Goal: Information Seeking & Learning: Learn about a topic

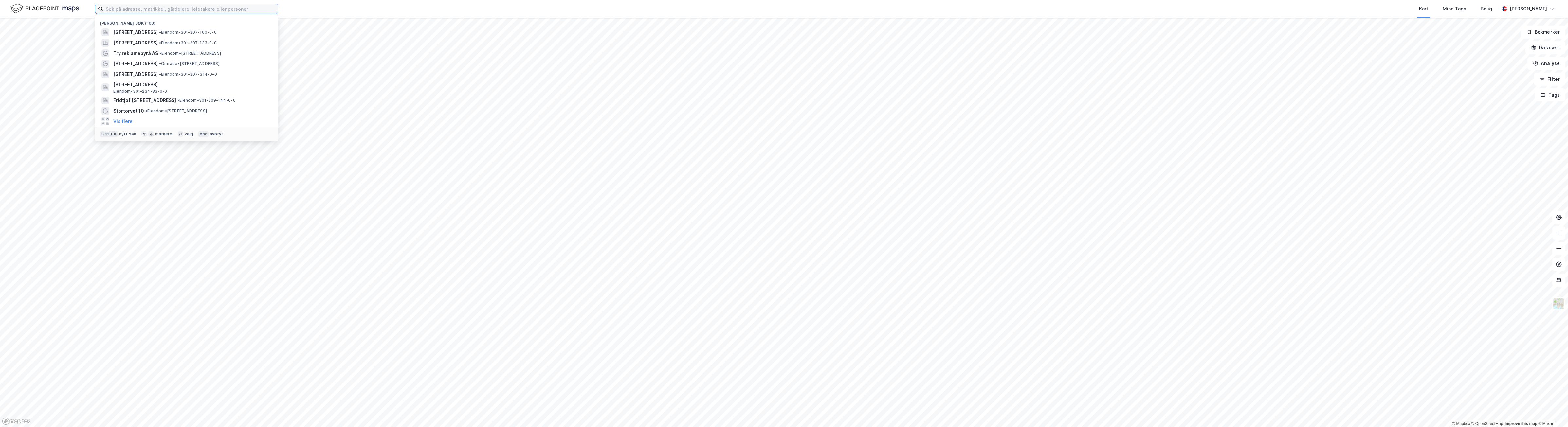
click at [167, 7] on input at bounding box center [190, 9] width 175 height 10
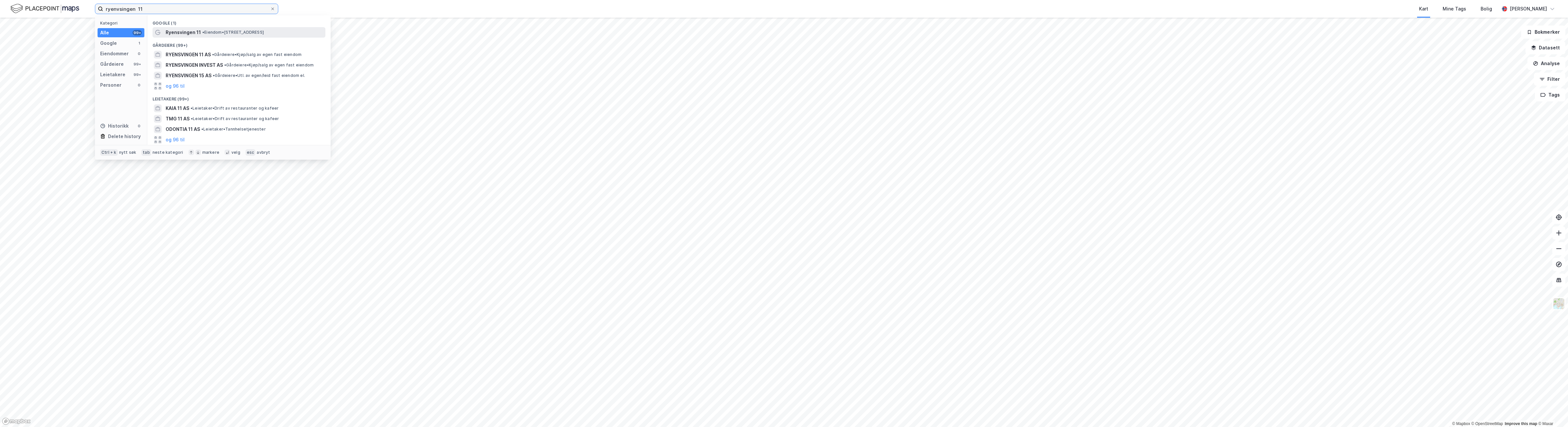
type input "ryenvsingen 11"
click at [189, 29] on span "Ryensvingen 11" at bounding box center [183, 32] width 35 height 8
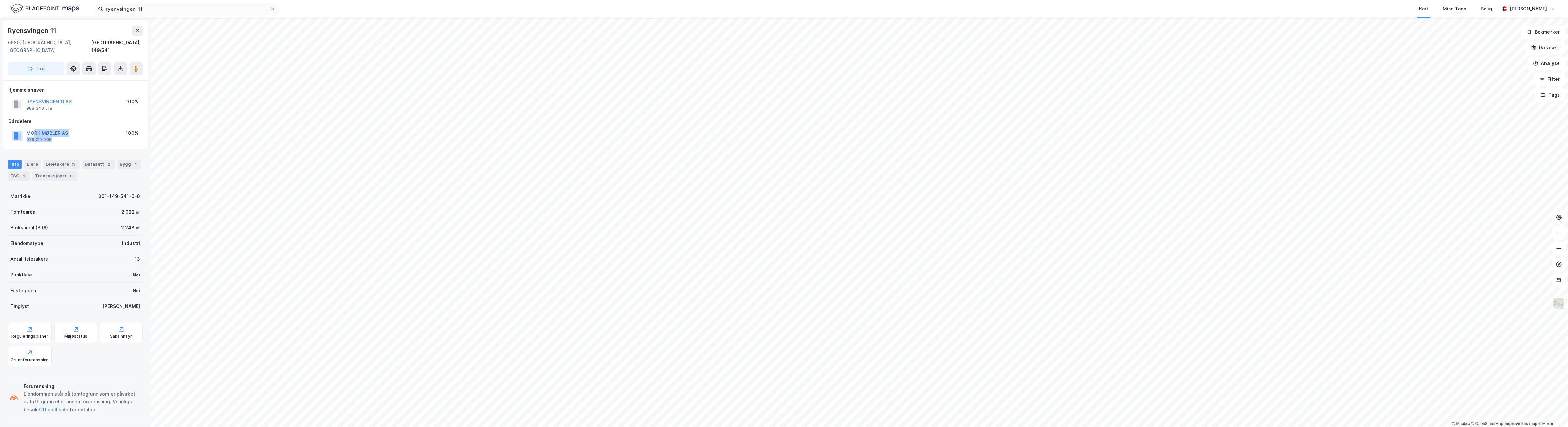
drag, startPoint x: 71, startPoint y: 128, endPoint x: 33, endPoint y: 123, distance: 38.3
click at [33, 128] on div "MORK MØBLER AS 979 217 706 100%" at bounding box center [75, 136] width 134 height 16
click at [0, 0] on button "[STREET_ADDRESS][DATE]" at bounding box center [0, 0] width 0 height 0
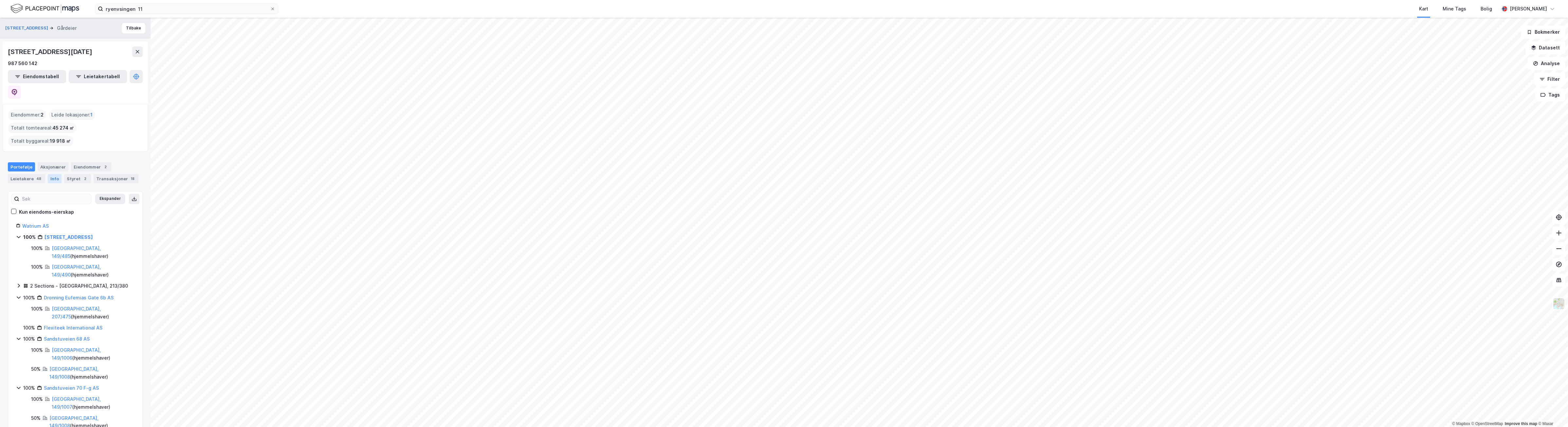
click at [50, 174] on div "Info" at bounding box center [55, 178] width 14 height 9
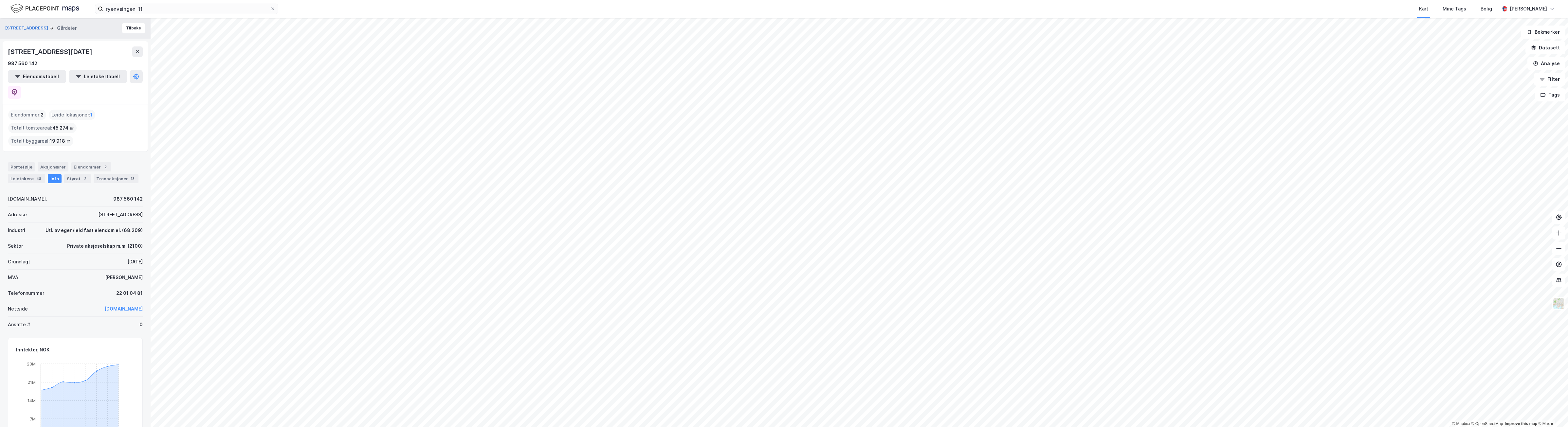
click at [120, 306] on link "[DOMAIN_NAME]" at bounding box center [124, 308] width 38 height 5
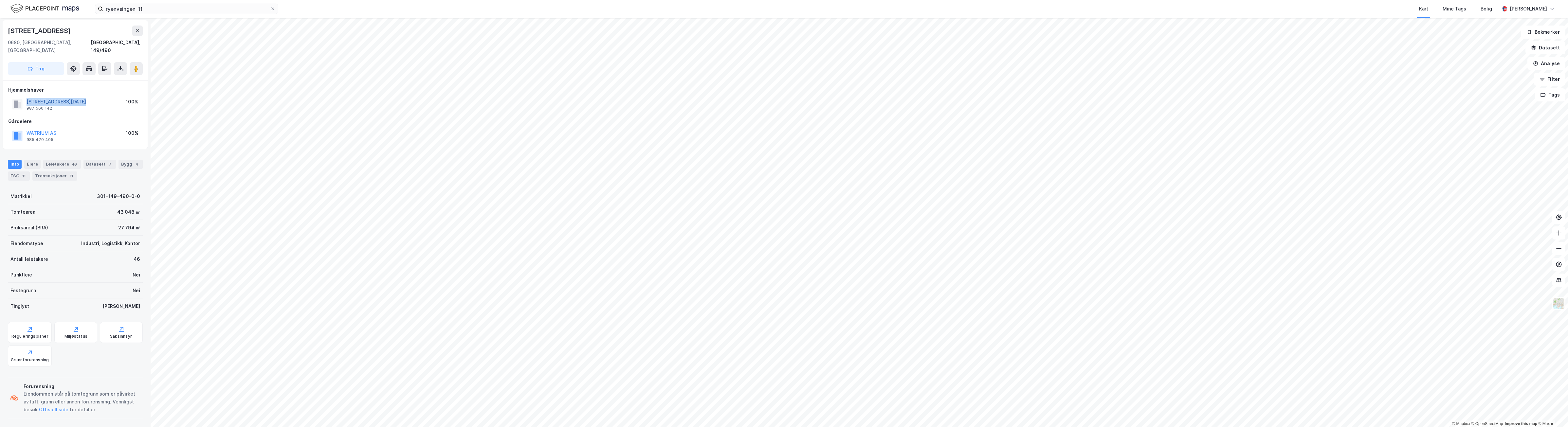
drag, startPoint x: 89, startPoint y: 92, endPoint x: 28, endPoint y: 91, distance: 61.0
click at [28, 97] on div "SANDSTUVEIEN [DATE] AS 987 560 142 100%" at bounding box center [75, 105] width 134 height 16
drag, startPoint x: 28, startPoint y: 91, endPoint x: 38, endPoint y: 92, distance: 10.0
copy button "[STREET_ADDRESS][DATE]"
click at [71, 161] on div "46" at bounding box center [74, 164] width 8 height 7
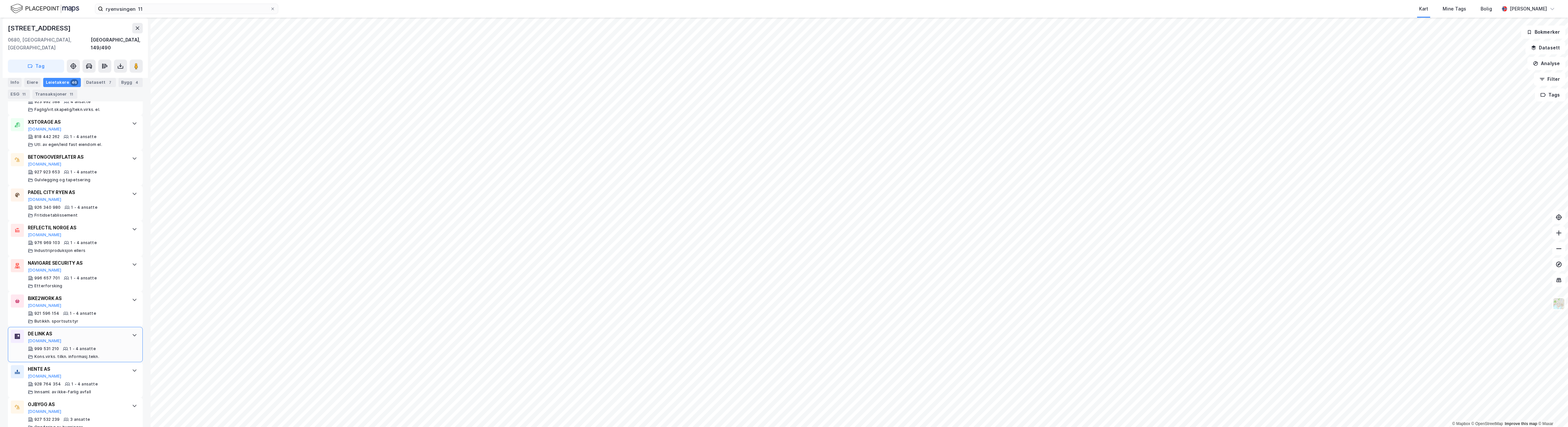
scroll to position [1308, 0]
